Goal: Information Seeking & Learning: Check status

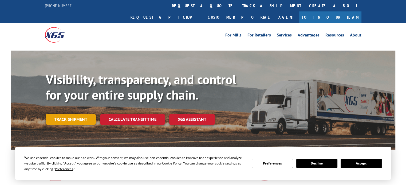
click at [82, 114] on link "Track shipment" at bounding box center [71, 119] width 50 height 11
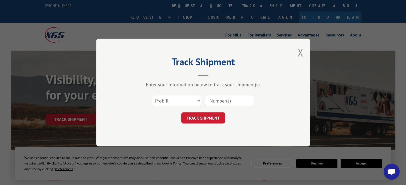
click at [220, 101] on input at bounding box center [229, 100] width 49 height 11
type input "17629562"
click at [203, 118] on button "TRACK SHIPMENT" at bounding box center [203, 118] width 44 height 11
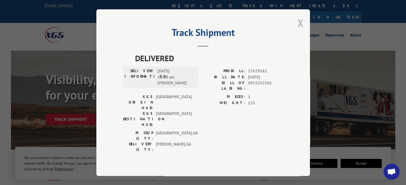
click at [298, 30] on button "Close modal" at bounding box center [300, 23] width 6 height 14
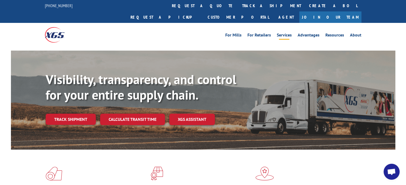
click at [282, 33] on link "Services" at bounding box center [283, 36] width 15 height 6
